Goal: Find specific page/section

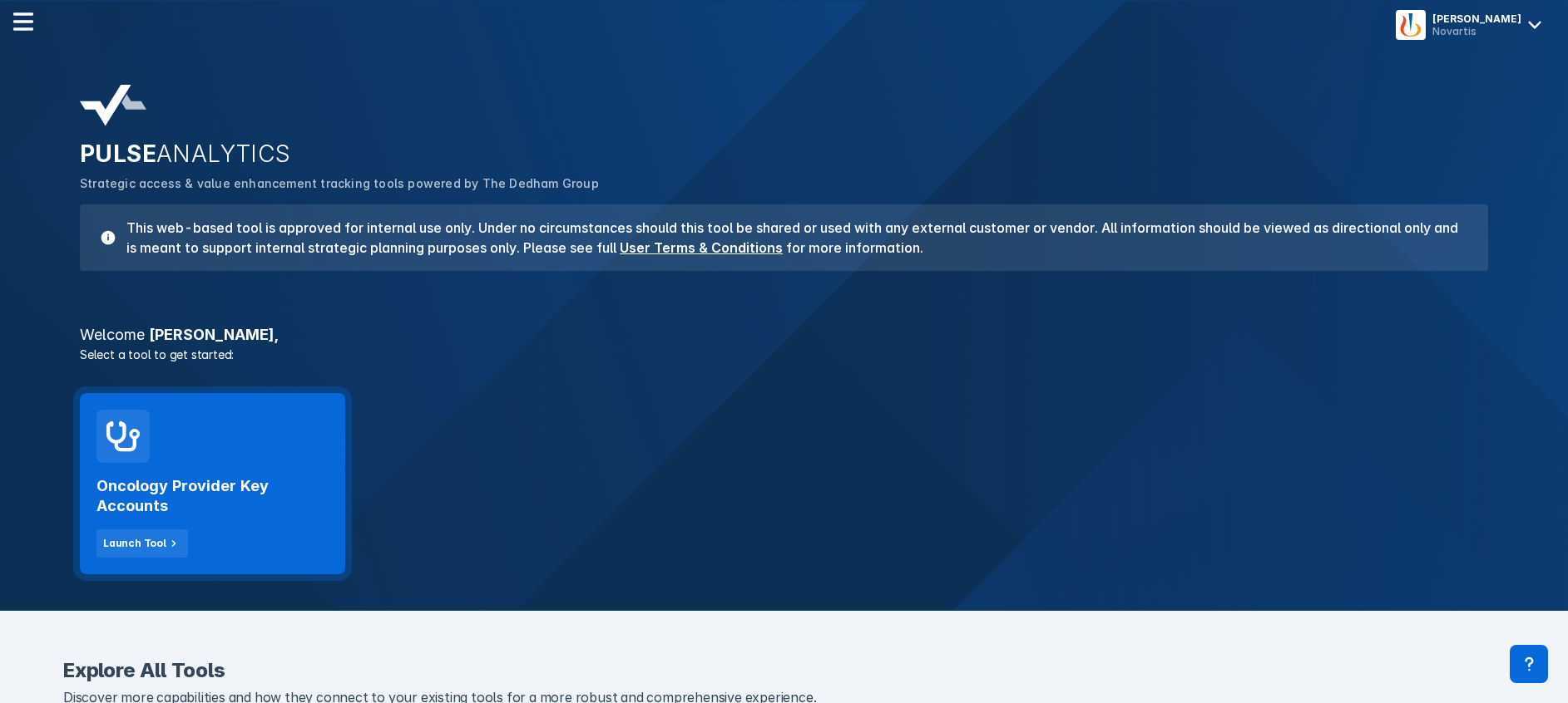
click at [234, 482] on h2 "Oncology Provider Key Accounts" at bounding box center [212, 496] width 232 height 40
